Goal: Information Seeking & Learning: Learn about a topic

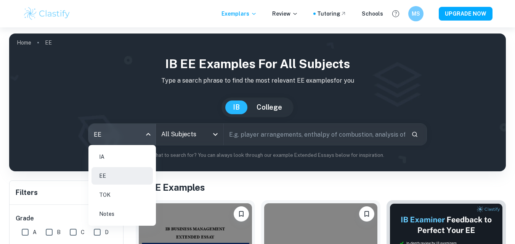
click at [125, 144] on body "We value your privacy We use cookies to enhance your browsing experience, serve…" at bounding box center [257, 149] width 515 height 244
click at [119, 161] on li "IA" at bounding box center [122, 157] width 61 height 18
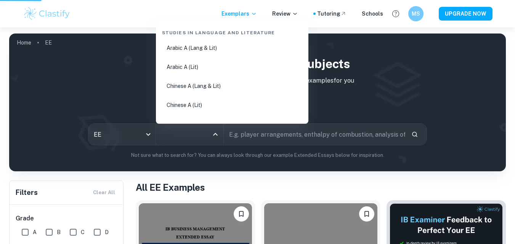
click at [174, 138] on input "All Subjects" at bounding box center [183, 134] width 49 height 14
type input "ia"
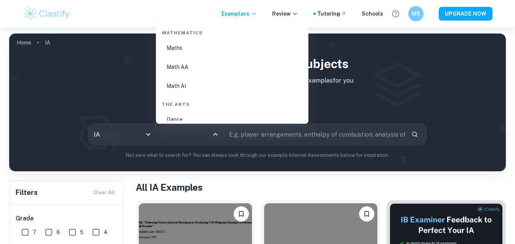
scroll to position [1316, 0]
click at [182, 67] on li "Math AA" at bounding box center [232, 67] width 146 height 18
type input "Math AA"
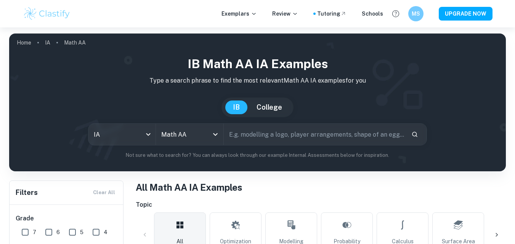
scroll to position [143, 0]
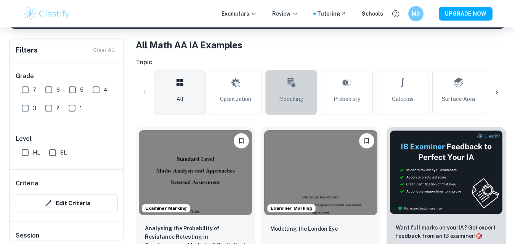
click at [291, 87] on icon at bounding box center [291, 83] width 9 height 18
type input "Modelling"
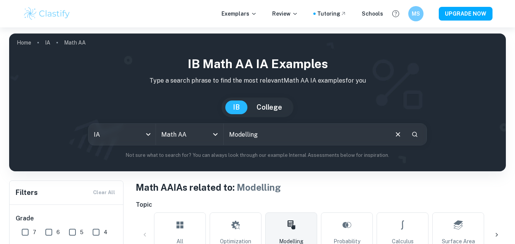
click at [280, 140] on input "Modelling" at bounding box center [306, 134] width 164 height 21
click at [403, 134] on button "Clear" at bounding box center [398, 134] width 14 height 14
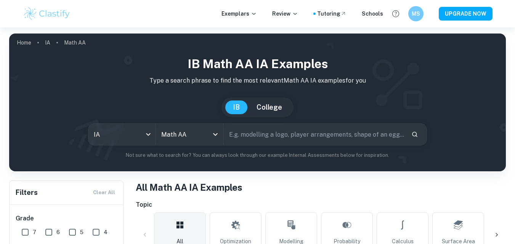
click at [355, 137] on input "text" at bounding box center [315, 134] width 182 height 21
type input "modelling a logo"
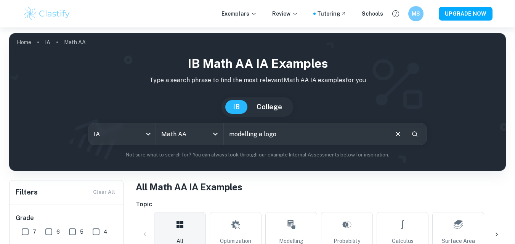
scroll to position [1, 0]
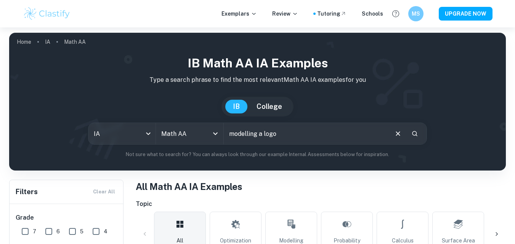
click at [311, 112] on div "[GEOGRAPHIC_DATA]" at bounding box center [257, 107] width 485 height 20
click at [399, 133] on icon "Clear" at bounding box center [398, 134] width 8 height 8
click at [344, 127] on input "text" at bounding box center [315, 133] width 182 height 21
type input "modelling a logo"
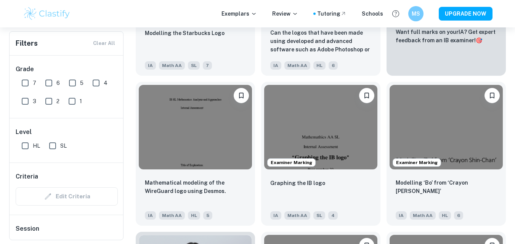
scroll to position [250, 0]
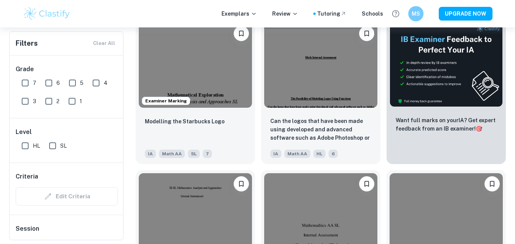
click at [205, 77] on img at bounding box center [195, 65] width 113 height 85
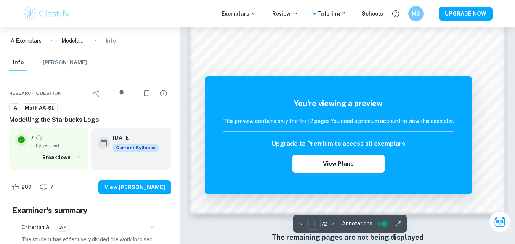
scroll to position [731, 0]
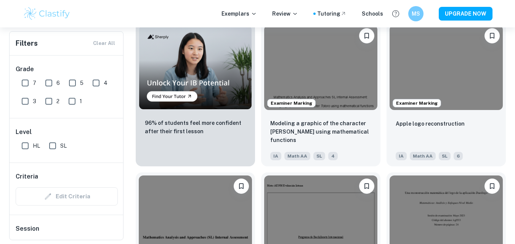
scroll to position [548, 0]
click at [429, 75] on img at bounding box center [446, 68] width 113 height 85
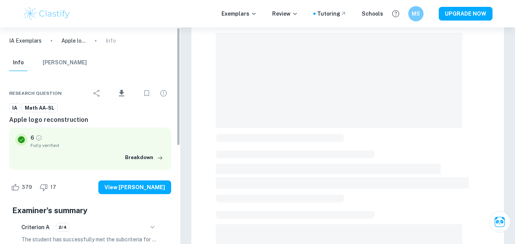
scroll to position [85, 0]
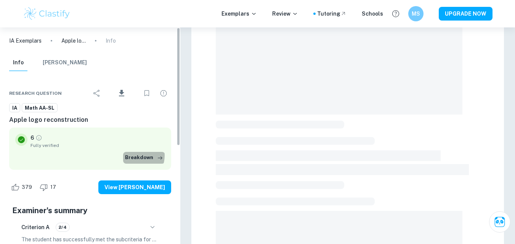
click at [137, 156] on button "Breakdown" at bounding box center [144, 157] width 42 height 11
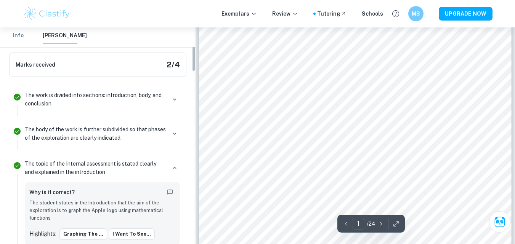
scroll to position [159, 0]
click at [173, 136] on icon "button" at bounding box center [174, 134] width 7 height 7
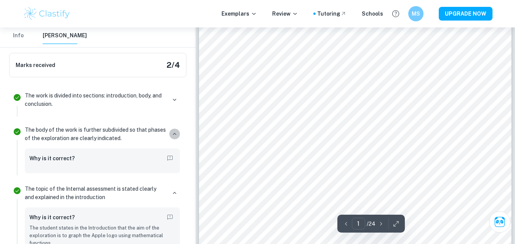
click at [173, 136] on icon "button" at bounding box center [174, 134] width 7 height 7
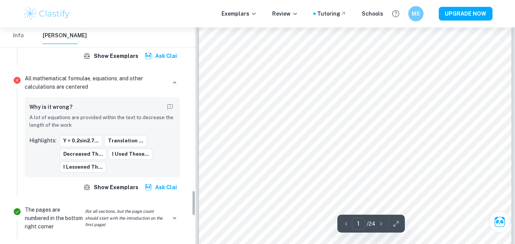
scroll to position [1370, 0]
click at [147, 191] on img "button" at bounding box center [149, 187] width 8 height 8
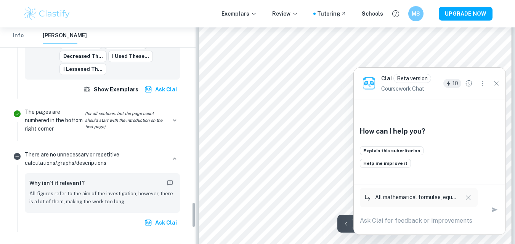
scroll to position [1468, 0]
click at [494, 84] on icon "Close" at bounding box center [496, 83] width 8 height 8
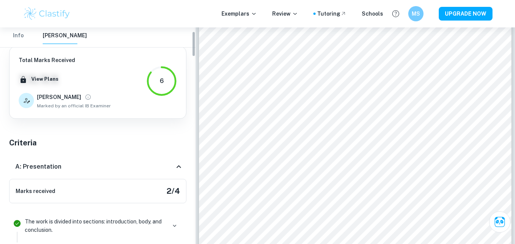
scroll to position [33, 0]
click at [118, 162] on div "A: Presentation" at bounding box center [94, 166] width 159 height 9
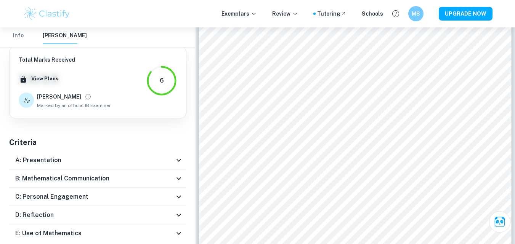
scroll to position [89, 0]
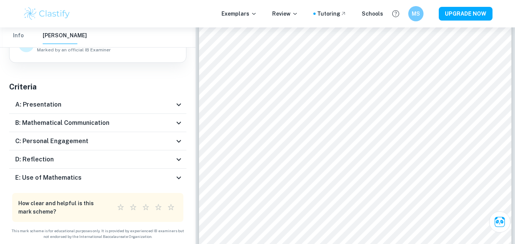
click at [109, 122] on div "B: Mathematical Communication" at bounding box center [94, 123] width 159 height 9
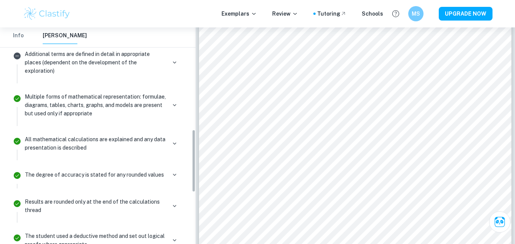
scroll to position [352, 0]
click at [171, 67] on button "button" at bounding box center [174, 63] width 11 height 11
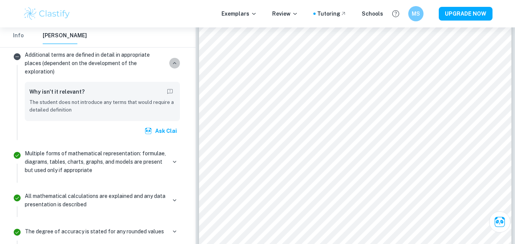
click at [171, 67] on button "button" at bounding box center [174, 63] width 11 height 11
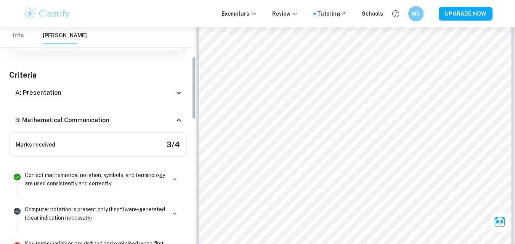
scroll to position [101, 0]
click at [143, 122] on div "B: Mathematical Communication" at bounding box center [94, 120] width 159 height 9
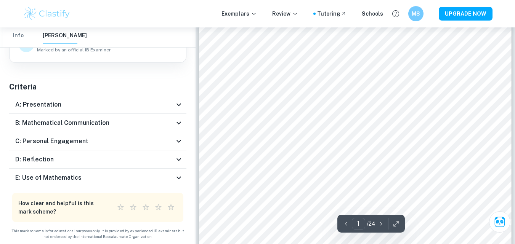
scroll to position [115, 0]
click at [154, 135] on div "C: Personal Engagement" at bounding box center [97, 141] width 177 height 18
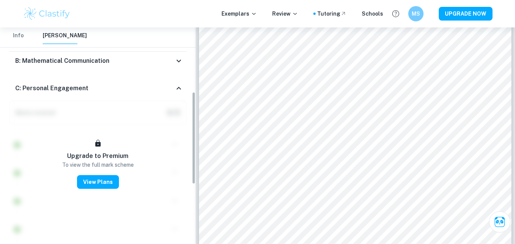
scroll to position [151, 0]
click at [125, 90] on div "C: Personal Engagement" at bounding box center [94, 88] width 159 height 9
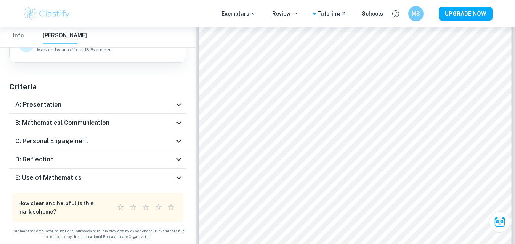
scroll to position [89, 0]
click at [127, 166] on div "D: Reflection" at bounding box center [97, 160] width 177 height 18
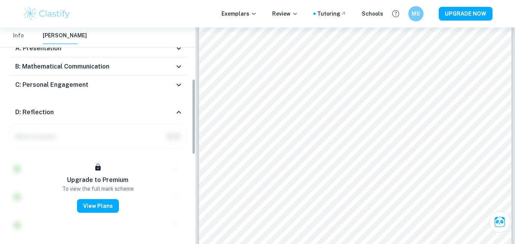
scroll to position [147, 0]
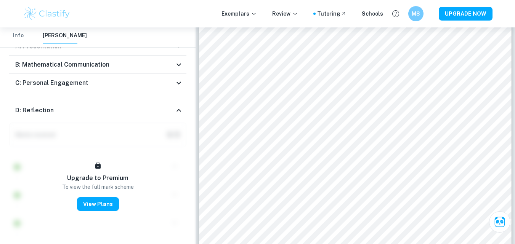
click at [116, 109] on div "D: Reflection" at bounding box center [94, 110] width 159 height 9
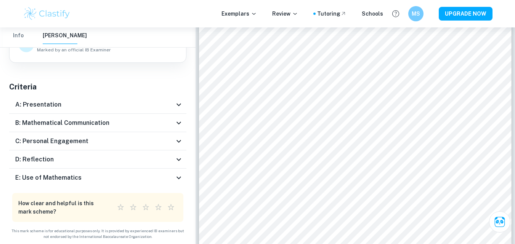
scroll to position [89, 0]
click at [113, 179] on div "E: Use of Mathematics" at bounding box center [94, 178] width 159 height 9
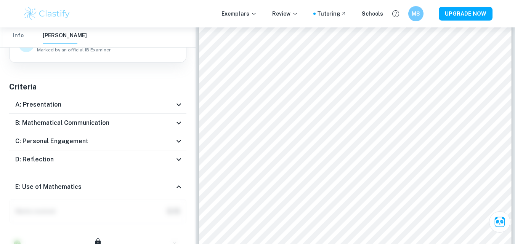
click at [113, 179] on div "E: Use of Mathematics" at bounding box center [97, 187] width 177 height 24
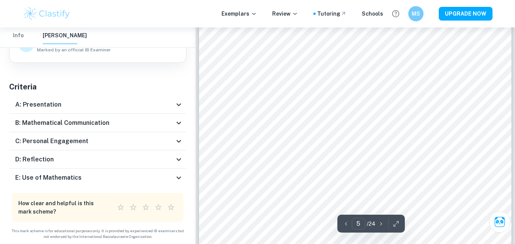
scroll to position [1941, 0]
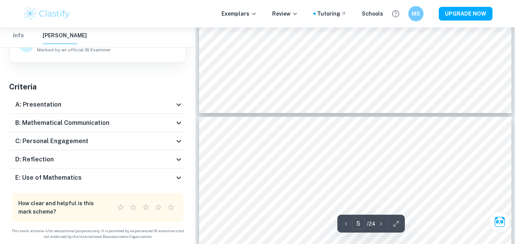
type input "4"
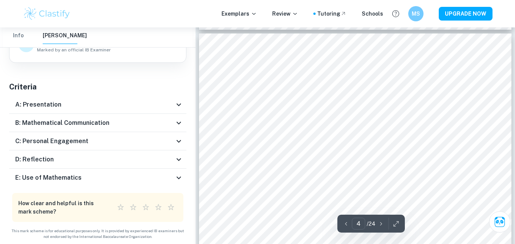
scroll to position [1441, 0]
